Goal: Transaction & Acquisition: Purchase product/service

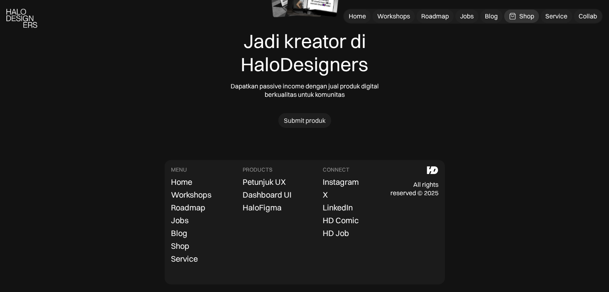
scroll to position [2587, 0]
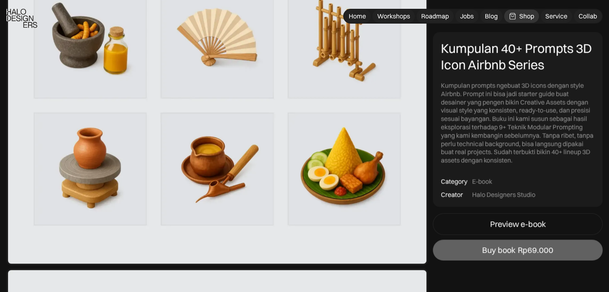
scroll to position [1001, 0]
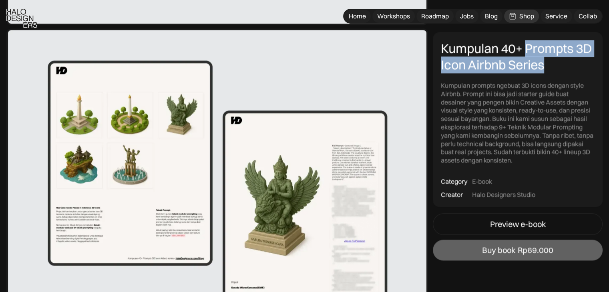
drag, startPoint x: 526, startPoint y: 52, endPoint x: 552, endPoint y: 74, distance: 34.3
click at [552, 74] on div "Kumpulan 40+ Prompts 3D Icon Airbnb Series Kumpulan prompts ngebuat 3D icons de…" at bounding box center [518, 102] width 154 height 124
copy div "Prompts 3D Icon Airbnb Series"
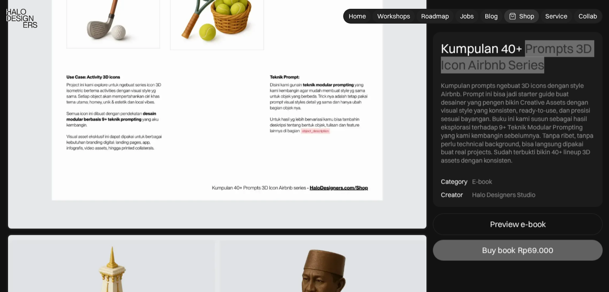
scroll to position [1601, 0]
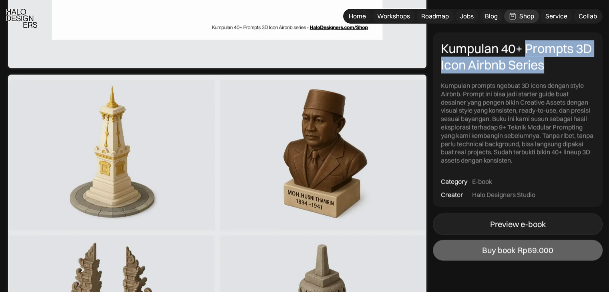
click at [537, 221] on div "Preview e-book" at bounding box center [518, 224] width 56 height 10
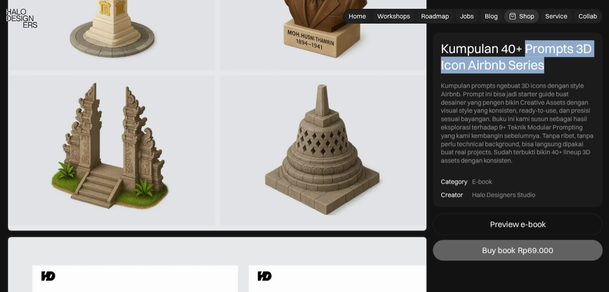
scroll to position [2001, 0]
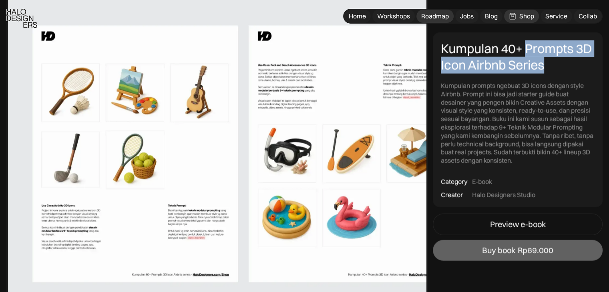
click at [435, 16] on div "Roadmap" at bounding box center [435, 16] width 28 height 8
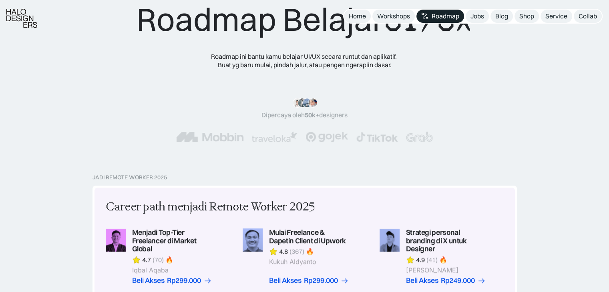
scroll to position [160, 0]
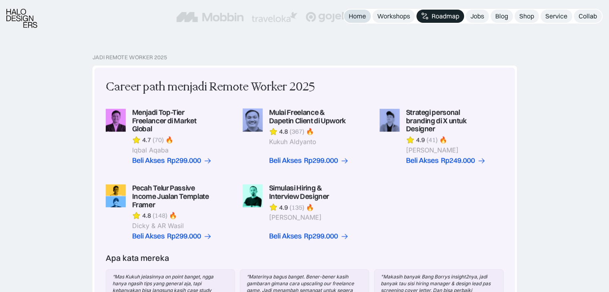
click at [351, 18] on div "Home" at bounding box center [357, 16] width 17 height 8
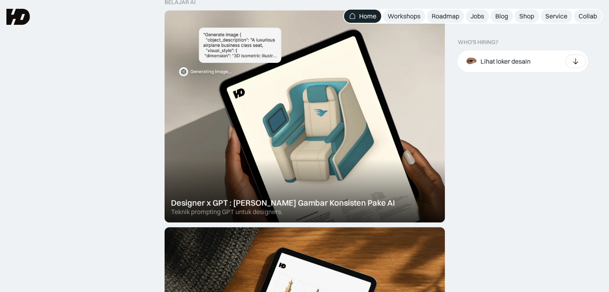
scroll to position [240, 0]
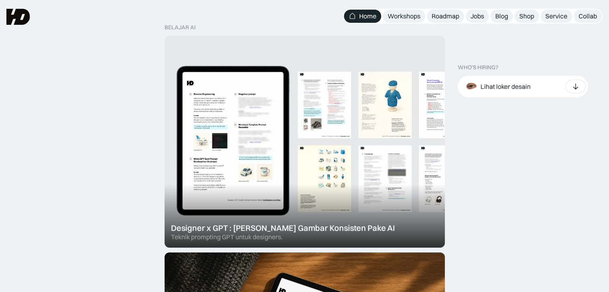
click at [338, 87] on div at bounding box center [304, 142] width 280 height 212
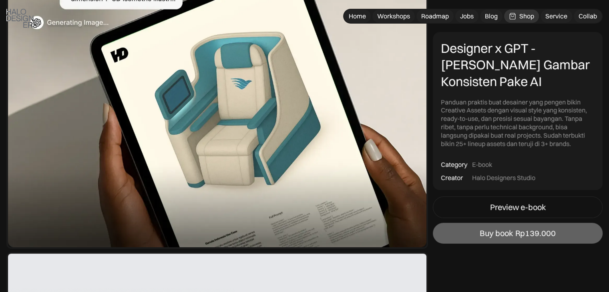
scroll to position [240, 0]
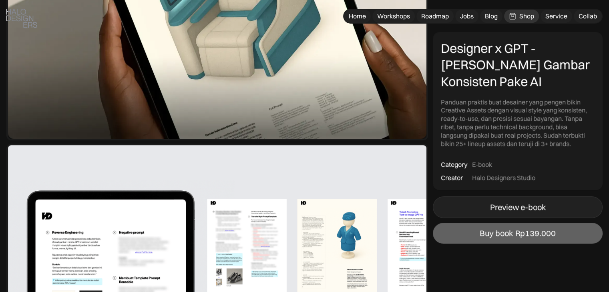
click at [493, 209] on div "Preview e-book" at bounding box center [518, 208] width 56 height 10
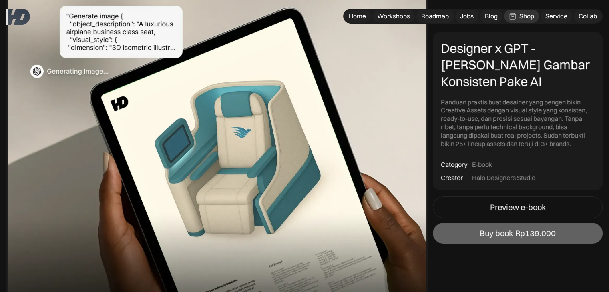
scroll to position [80, 0]
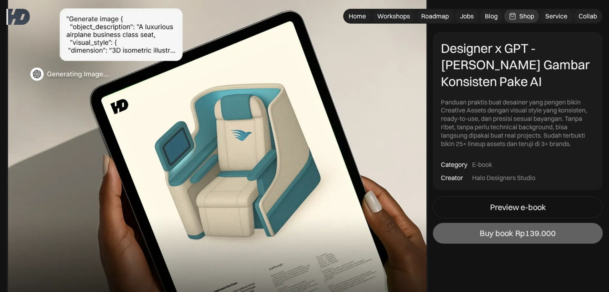
drag, startPoint x: 541, startPoint y: 48, endPoint x: 516, endPoint y: 47, distance: 25.2
click at [541, 48] on div "Designer x GPT - [PERSON_NAME] Gambar Konsisten Pake AI" at bounding box center [518, 65] width 154 height 50
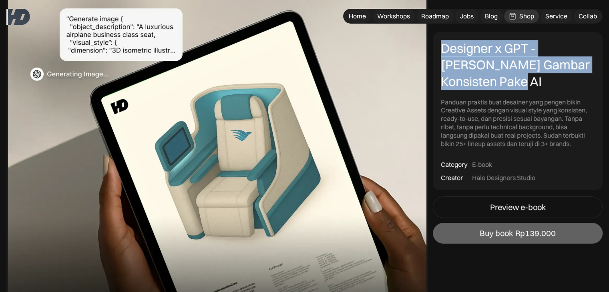
drag, startPoint x: 441, startPoint y: 47, endPoint x: 515, endPoint y: 80, distance: 80.8
click at [515, 80] on div "Designer x GPT - [PERSON_NAME] Gambar Konsisten Pake AI" at bounding box center [518, 65] width 154 height 50
copy div "Designer x GPT - [PERSON_NAME] Gambar Konsisten Pake AI"
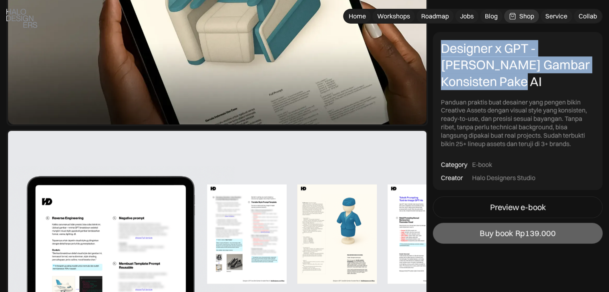
scroll to position [320, 0]
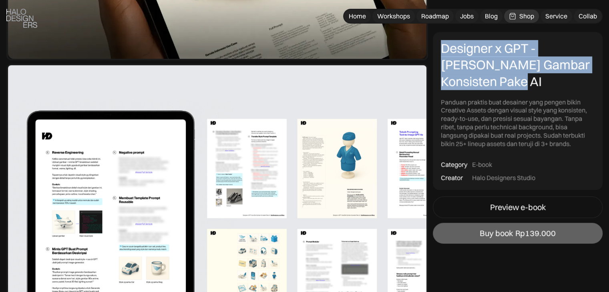
click at [310, 185] on img at bounding box center [216, 223] width 421 height 319
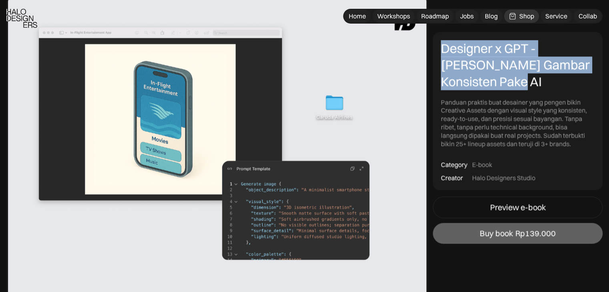
scroll to position [1361, 0]
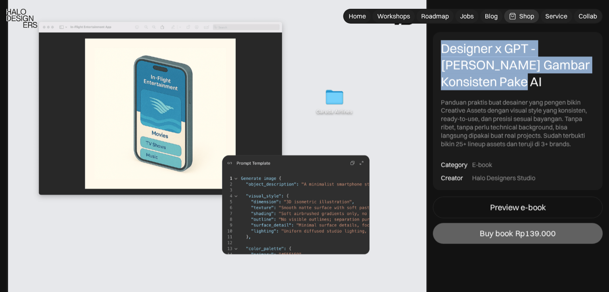
click at [346, 63] on img at bounding box center [216, 150] width 421 height 319
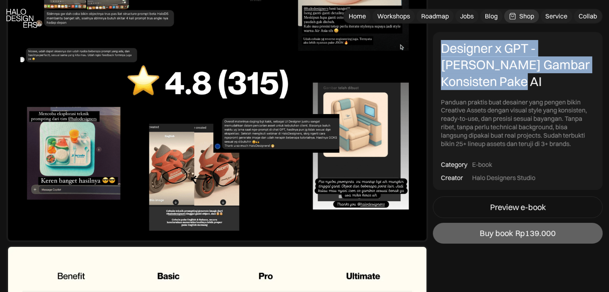
scroll to position [3082, 0]
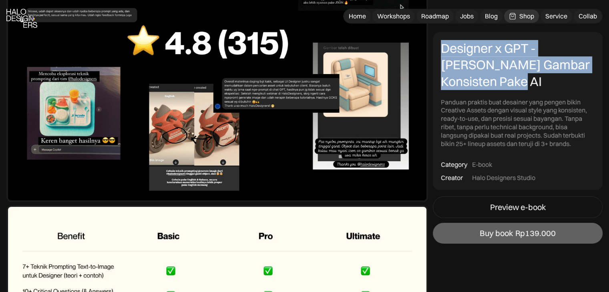
click at [180, 151] on img at bounding box center [216, 42] width 421 height 319
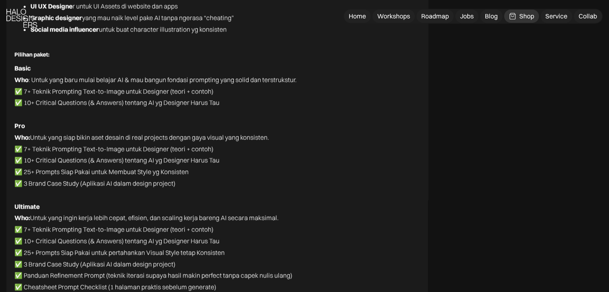
scroll to position [3922, 0]
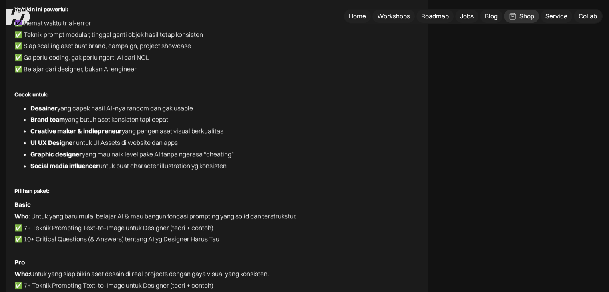
click at [72, 105] on li "Desainer yang capek hasil AI-nya random dan gak usable" at bounding box center [224, 108] width 389 height 12
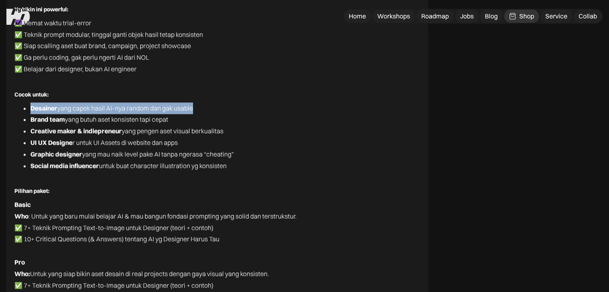
click at [72, 106] on li "Desainer yang capek hasil AI-nya random dan gak usable" at bounding box center [224, 108] width 389 height 12
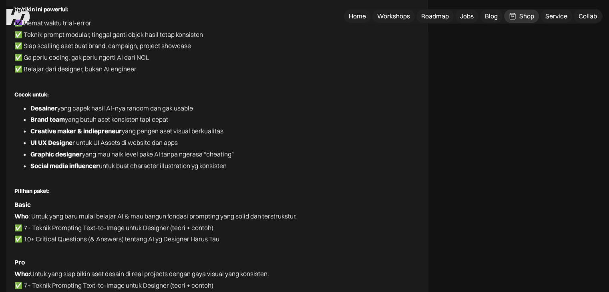
click at [60, 119] on strong "Brand team" at bounding box center [47, 119] width 34 height 8
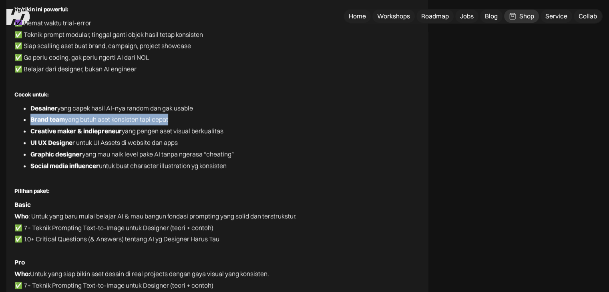
click at [60, 119] on strong "Brand team" at bounding box center [47, 119] width 34 height 8
drag, startPoint x: 223, startPoint y: 116, endPoint x: 143, endPoint y: 135, distance: 82.1
click at [222, 117] on li "Brand team yang butuh aset konsisten tapi cepat" at bounding box center [224, 120] width 389 height 12
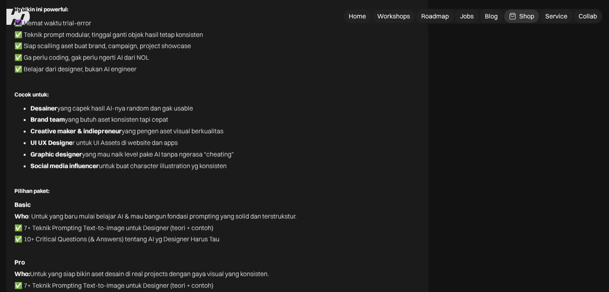
click at [34, 130] on strong "Creative maker & indiepreneur" at bounding box center [75, 131] width 91 height 8
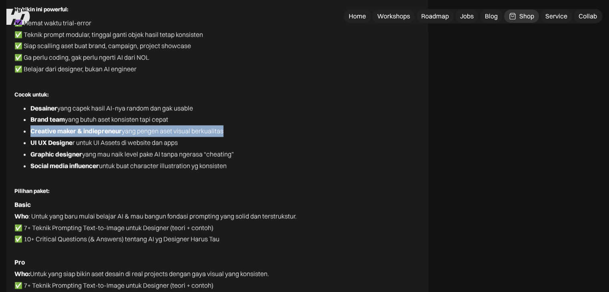
click at [34, 130] on strong "Creative maker & indiepreneur" at bounding box center [75, 131] width 91 height 8
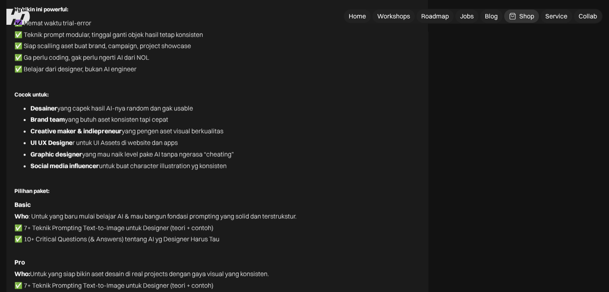
click at [160, 143] on li "UI UX Designe r untuk UI Assets di website dan apps" at bounding box center [224, 143] width 389 height 12
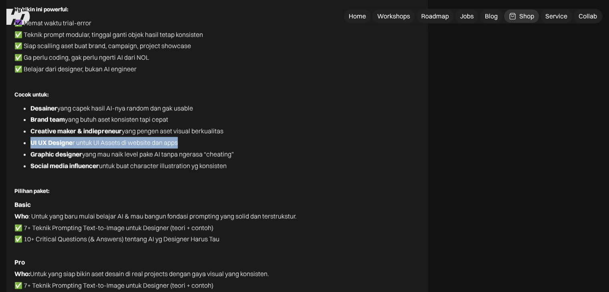
click at [160, 143] on li "UI UX Designe r untuk UI Assets di website dan apps" at bounding box center [224, 143] width 389 height 12
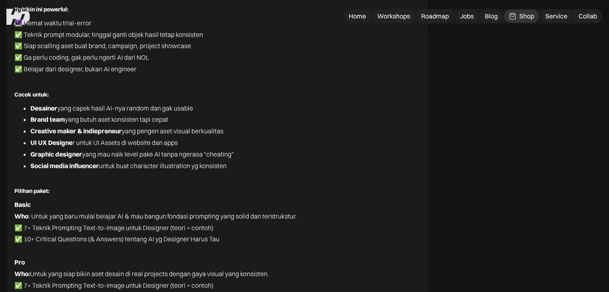
click at [45, 158] on li "Graphic designer yang mau naik level pake AI tanpa ngerasa “cheating”" at bounding box center [224, 154] width 389 height 12
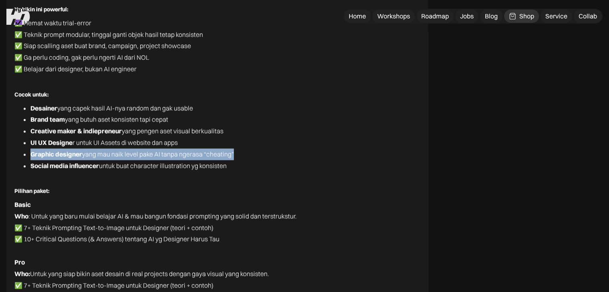
click at [45, 158] on li "Graphic designer yang mau naik level pake AI tanpa ngerasa “cheating”" at bounding box center [224, 154] width 389 height 12
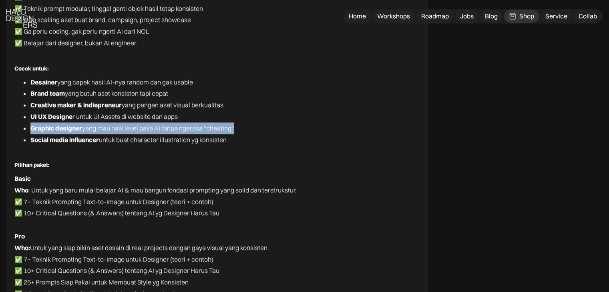
scroll to position [3962, 0]
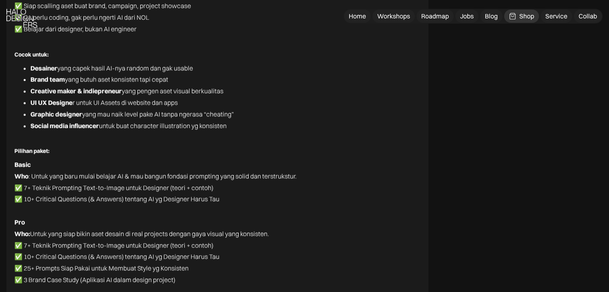
click at [199, 124] on li "Social media influencer untuk buat character illustration yg konsisten" at bounding box center [224, 126] width 389 height 12
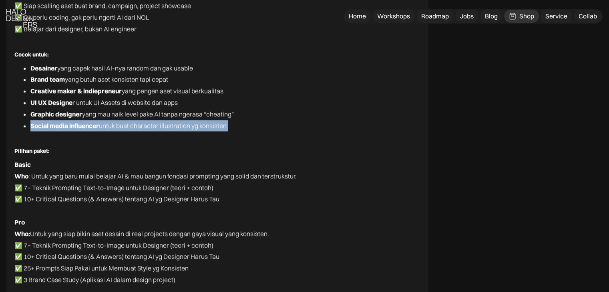
click at [199, 124] on li "Social media influencer untuk buat character illustration yg konsisten" at bounding box center [224, 126] width 389 height 12
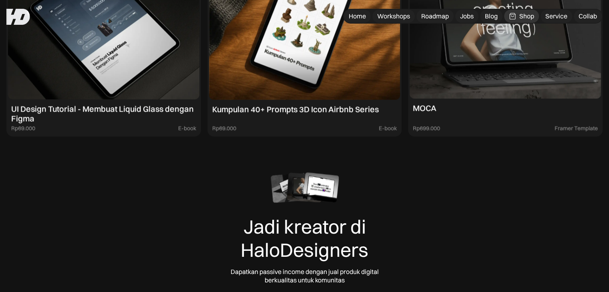
scroll to position [4362, 0]
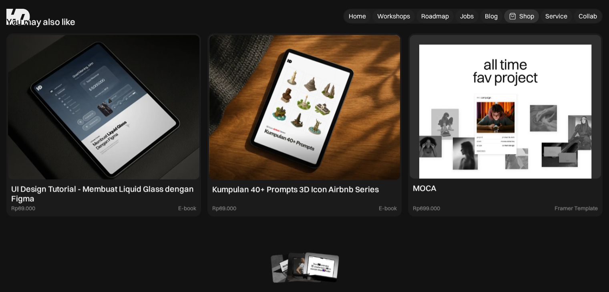
click at [459, 115] on img at bounding box center [504, 106] width 191 height 143
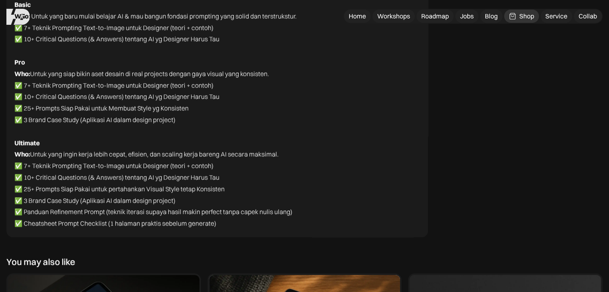
scroll to position [3962, 0]
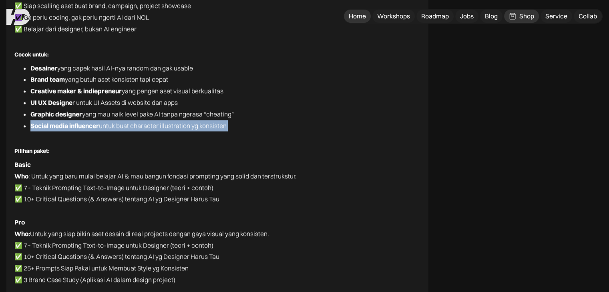
click at [355, 16] on div "Home" at bounding box center [357, 16] width 17 height 8
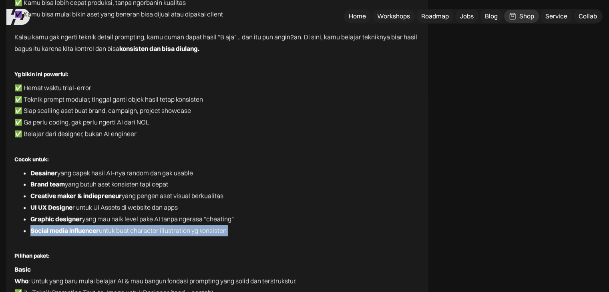
scroll to position [3882, 0]
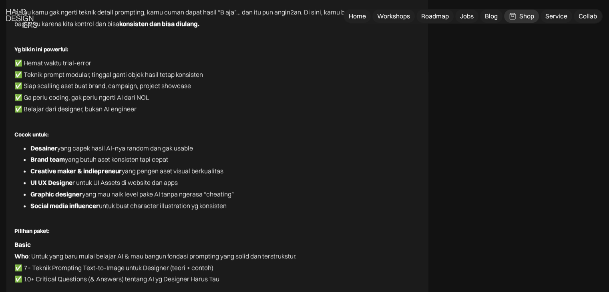
click at [134, 183] on li "UI UX Designe r untuk UI Assets di website dan apps" at bounding box center [224, 183] width 389 height 12
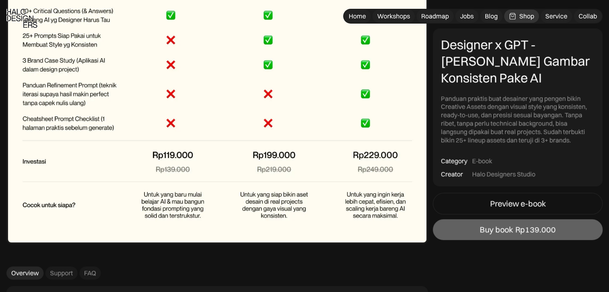
scroll to position [3402, 0]
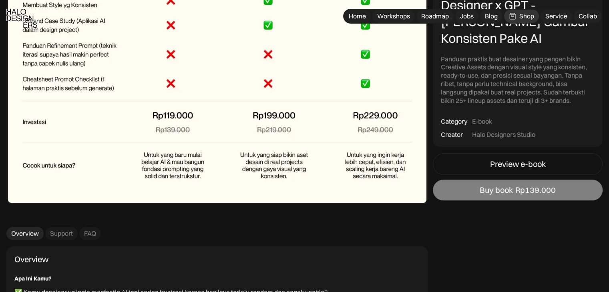
click at [536, 192] on div "Rp139.000" at bounding box center [535, 190] width 40 height 10
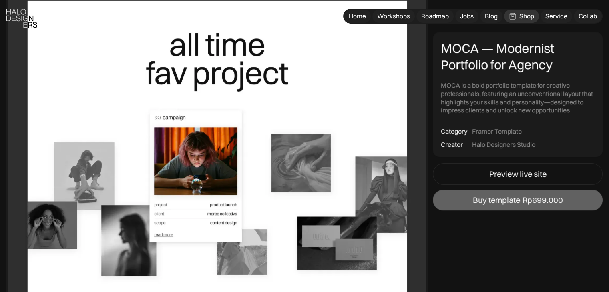
scroll to position [440, 0]
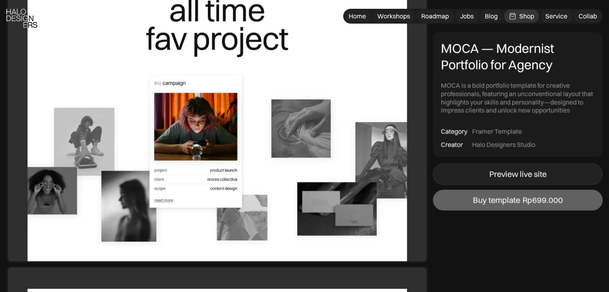
click at [508, 172] on div "Preview live site" at bounding box center [517, 174] width 57 height 10
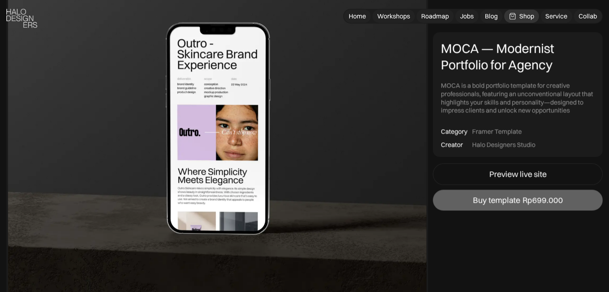
scroll to position [1001, 0]
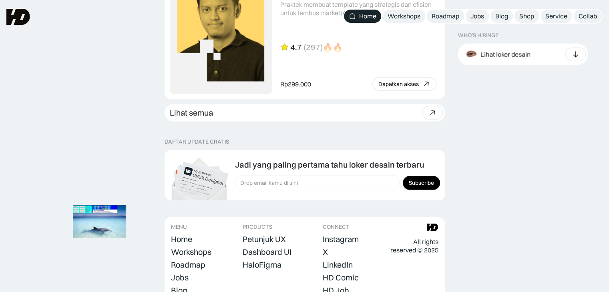
scroll to position [2099, 0]
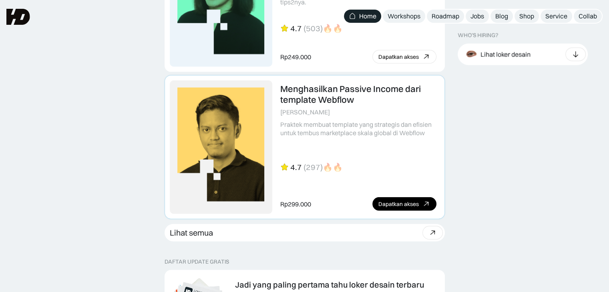
click at [331, 80] on link at bounding box center [304, 147] width 279 height 143
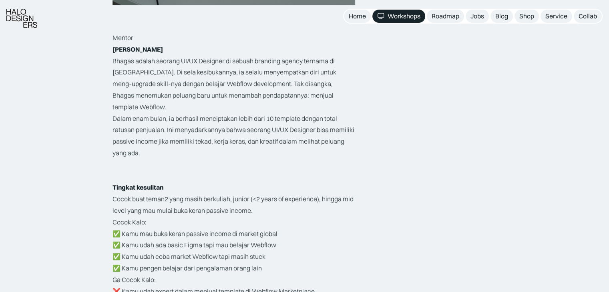
scroll to position [1281, 0]
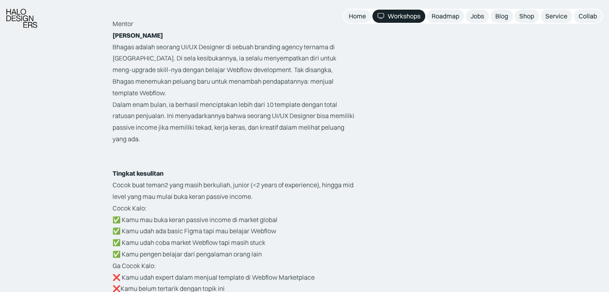
click at [258, 99] on p "Dalam enam bulan, ia berhasil menciptakan lebih dari 10 template dengan total r…" at bounding box center [233, 122] width 243 height 46
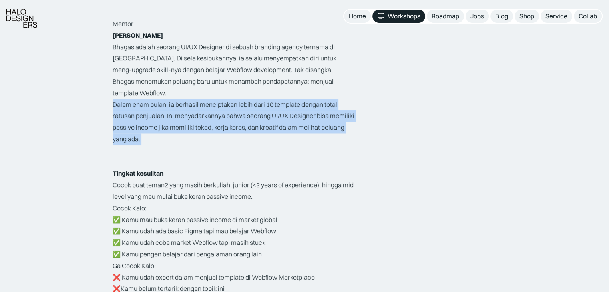
click at [258, 99] on p "Dalam enam bulan, ia berhasil menciptakan lebih dari 10 template dengan total r…" at bounding box center [233, 122] width 243 height 46
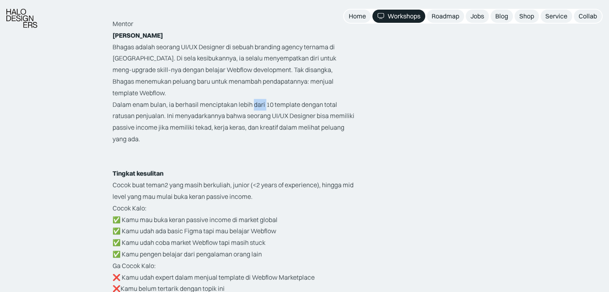
click at [258, 99] on p "Dalam enam bulan, ia berhasil menciptakan lebih dari 10 template dengan total r…" at bounding box center [233, 122] width 243 height 46
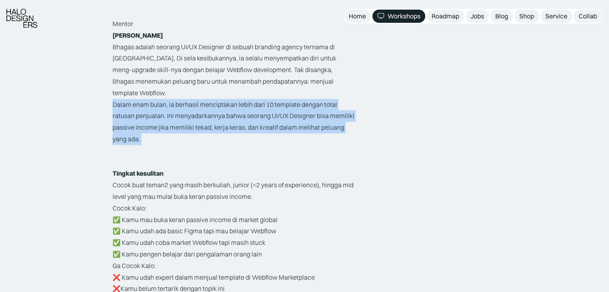
click at [258, 99] on p "Dalam enam bulan, ia berhasil menciptakan lebih dari 10 template dengan total r…" at bounding box center [233, 122] width 243 height 46
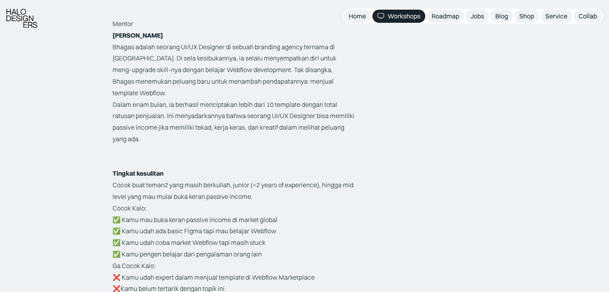
click at [163, 101] on p "Dalam enam bulan, ia berhasil menciptakan lebih dari 10 template dengan total r…" at bounding box center [233, 122] width 243 height 46
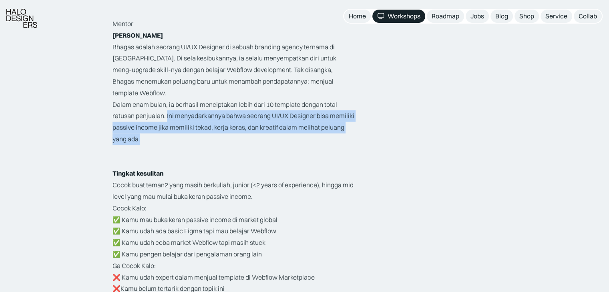
drag, startPoint x: 166, startPoint y: 105, endPoint x: 301, endPoint y: 130, distance: 138.1
click at [301, 130] on p "Dalam enam bulan, ia berhasil menciptakan lebih dari 10 template dengan total r…" at bounding box center [233, 122] width 243 height 46
click at [302, 131] on p "Dalam enam bulan, ia berhasil menciptakan lebih dari 10 template dengan total r…" at bounding box center [233, 122] width 243 height 46
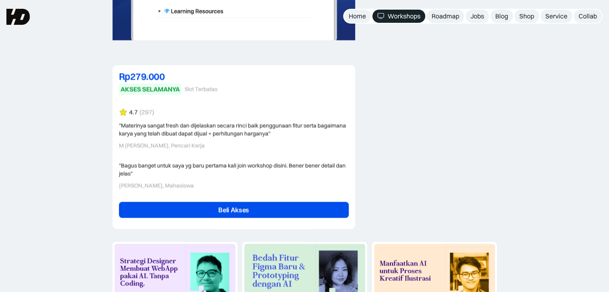
scroll to position [1881, 0]
